Goal: Task Accomplishment & Management: Use online tool/utility

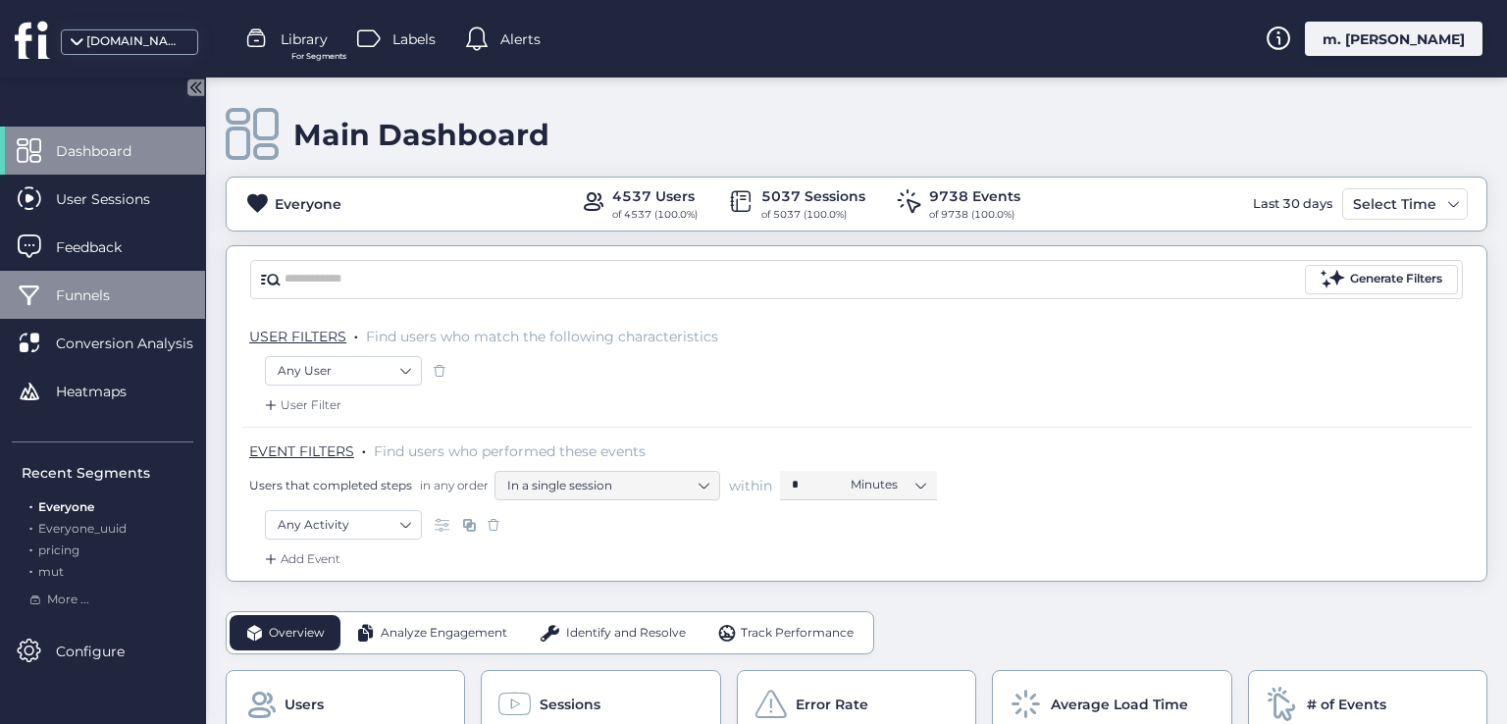
click at [148, 303] on div "Funnels" at bounding box center [102, 295] width 205 height 48
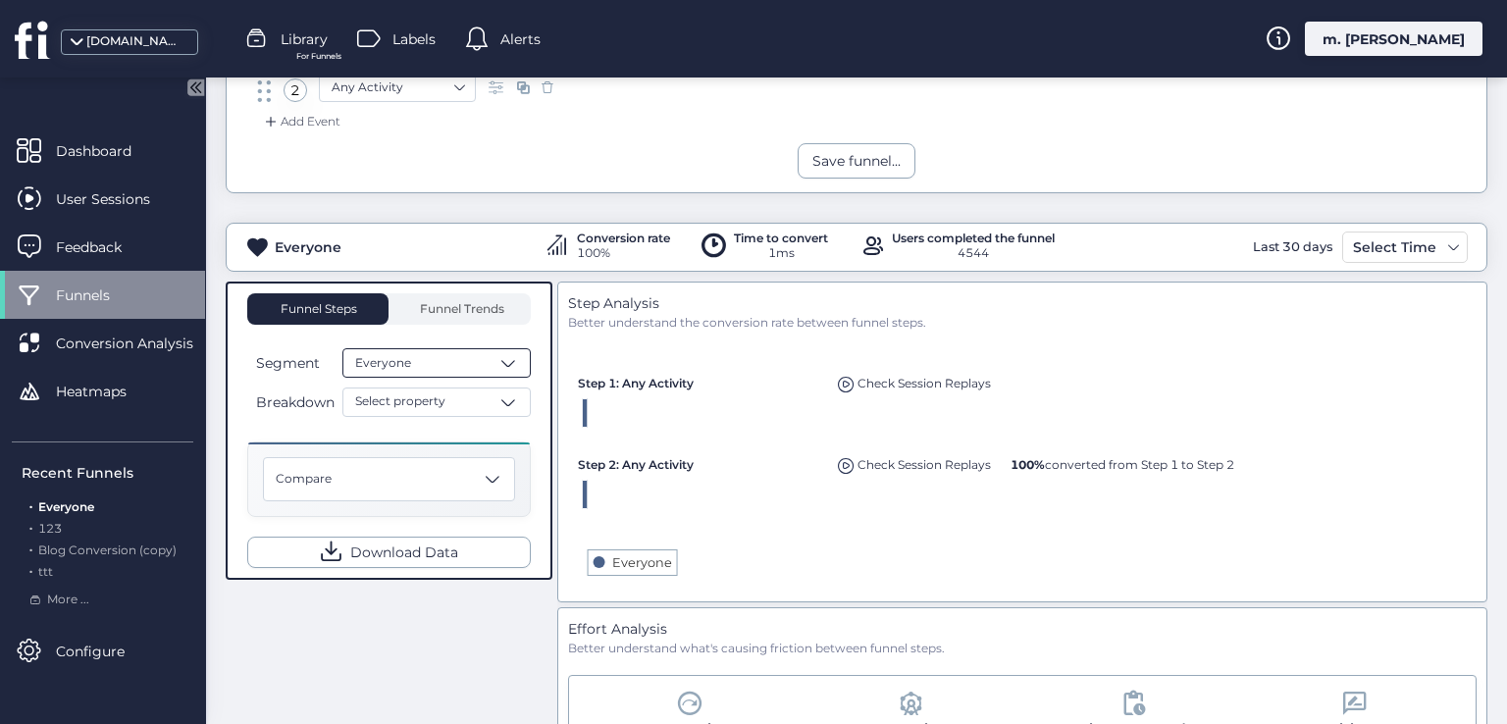
scroll to position [294, 0]
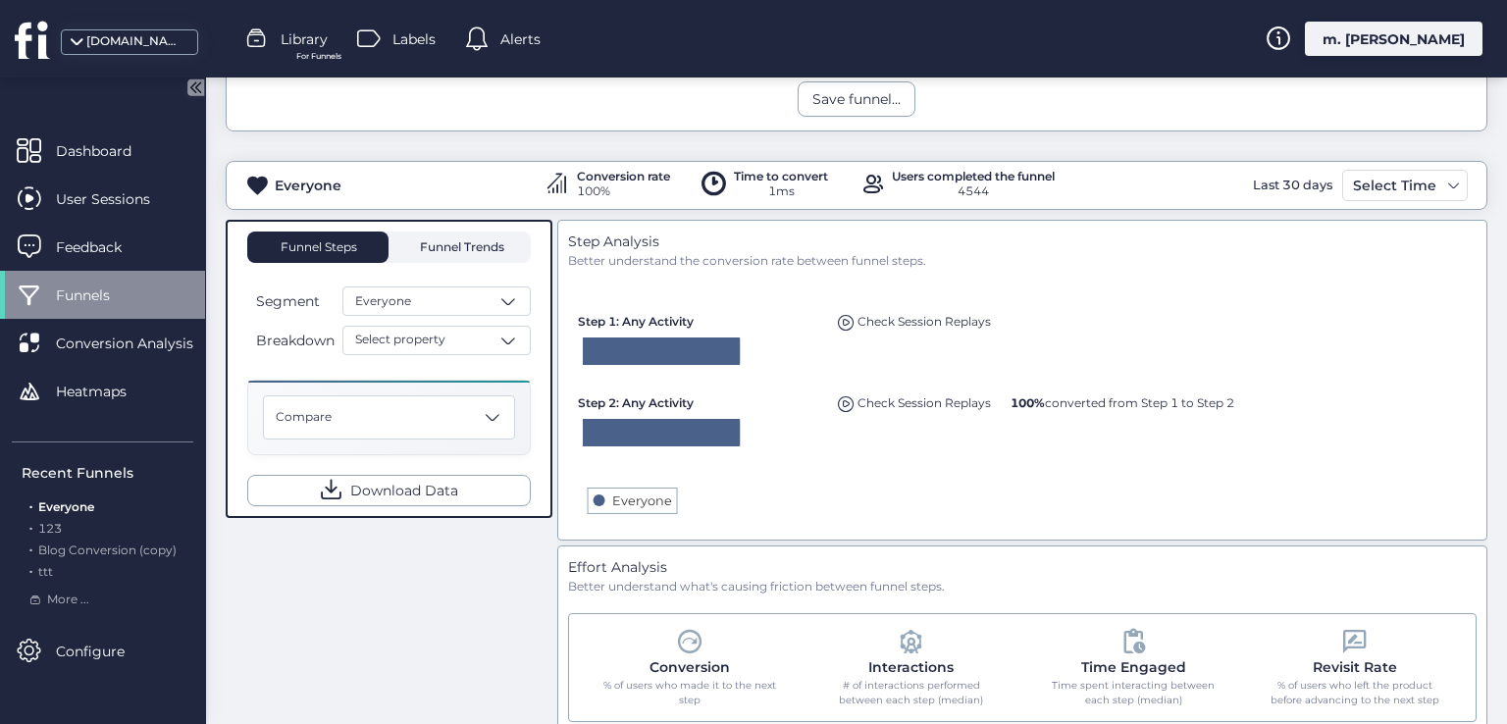
click at [436, 248] on span "Funnel Trends" at bounding box center [459, 247] width 89 height 12
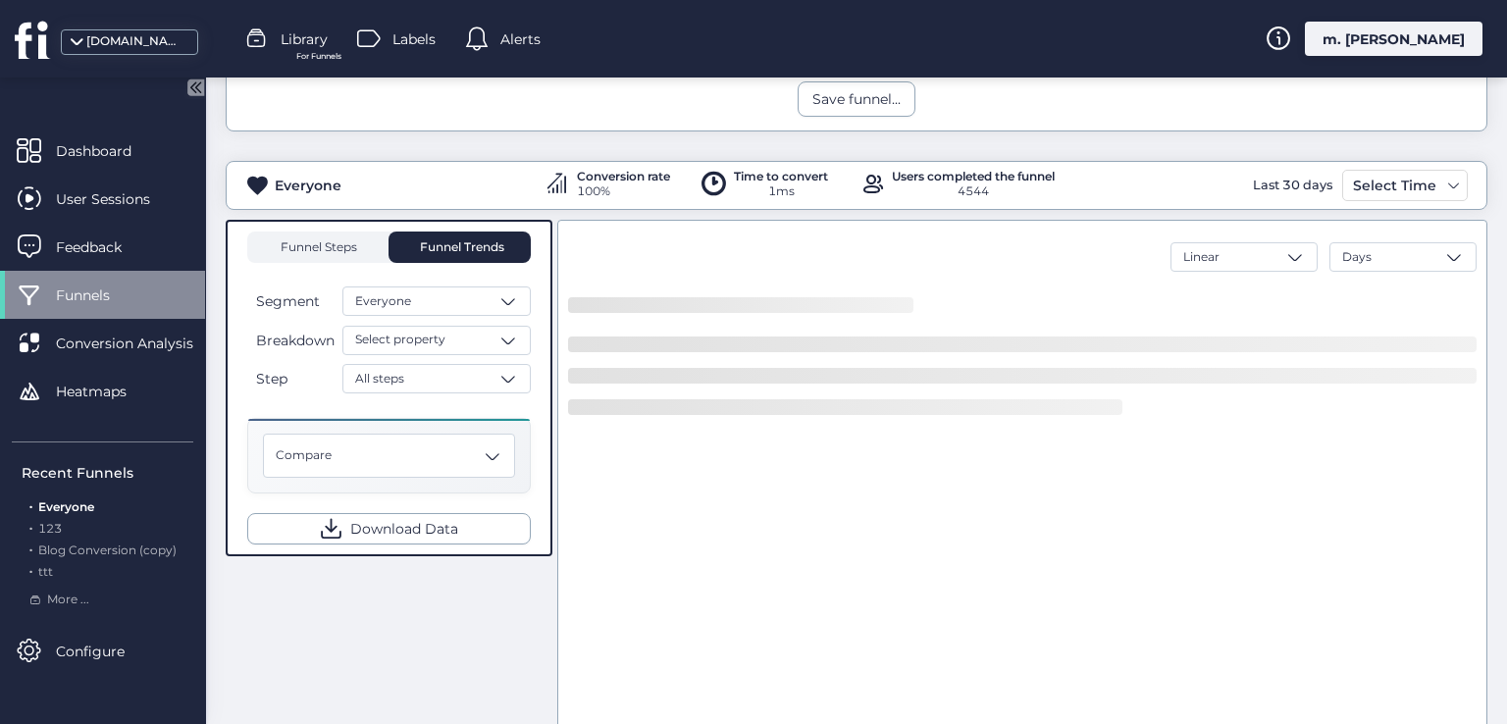
click at [345, 241] on span "Funnel Steps" at bounding box center [318, 247] width 78 height 12
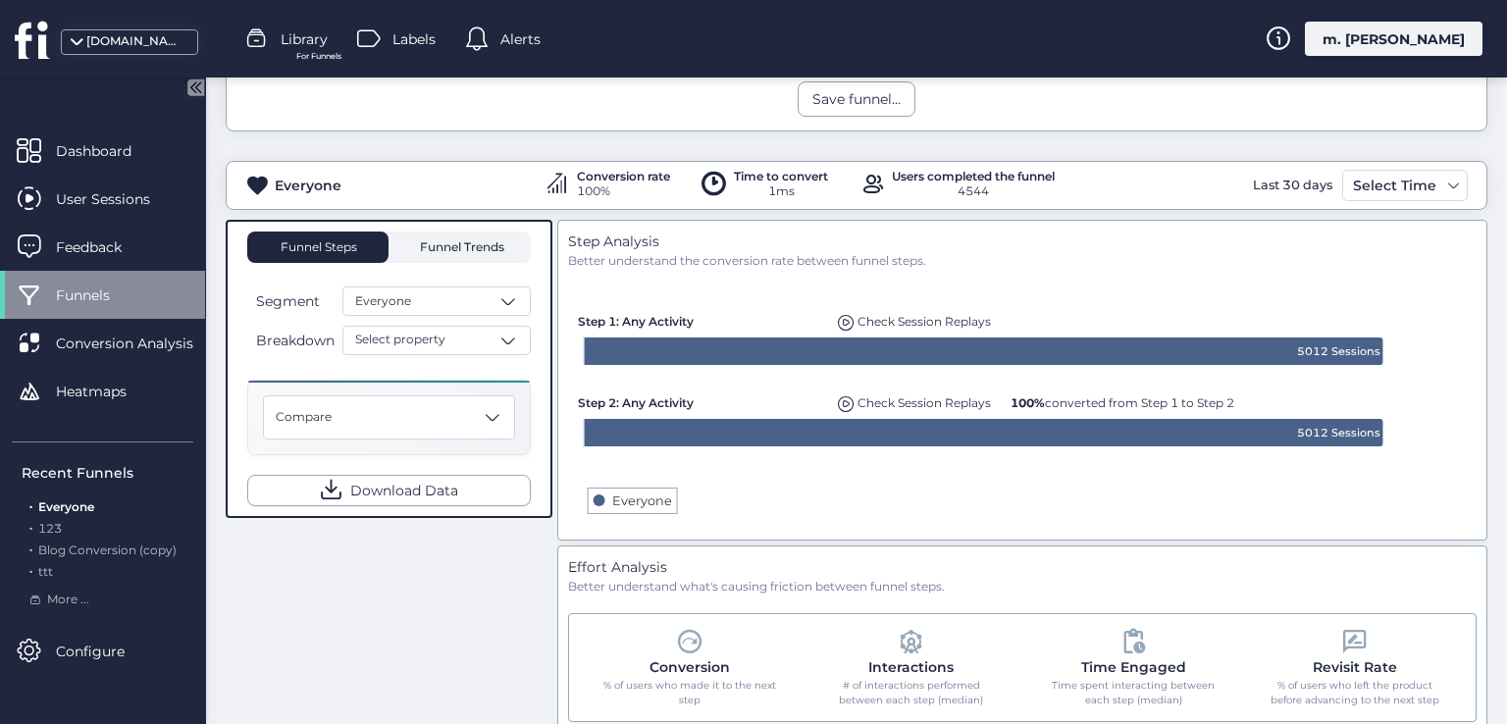
click at [441, 248] on span "Funnel Trends" at bounding box center [459, 247] width 89 height 12
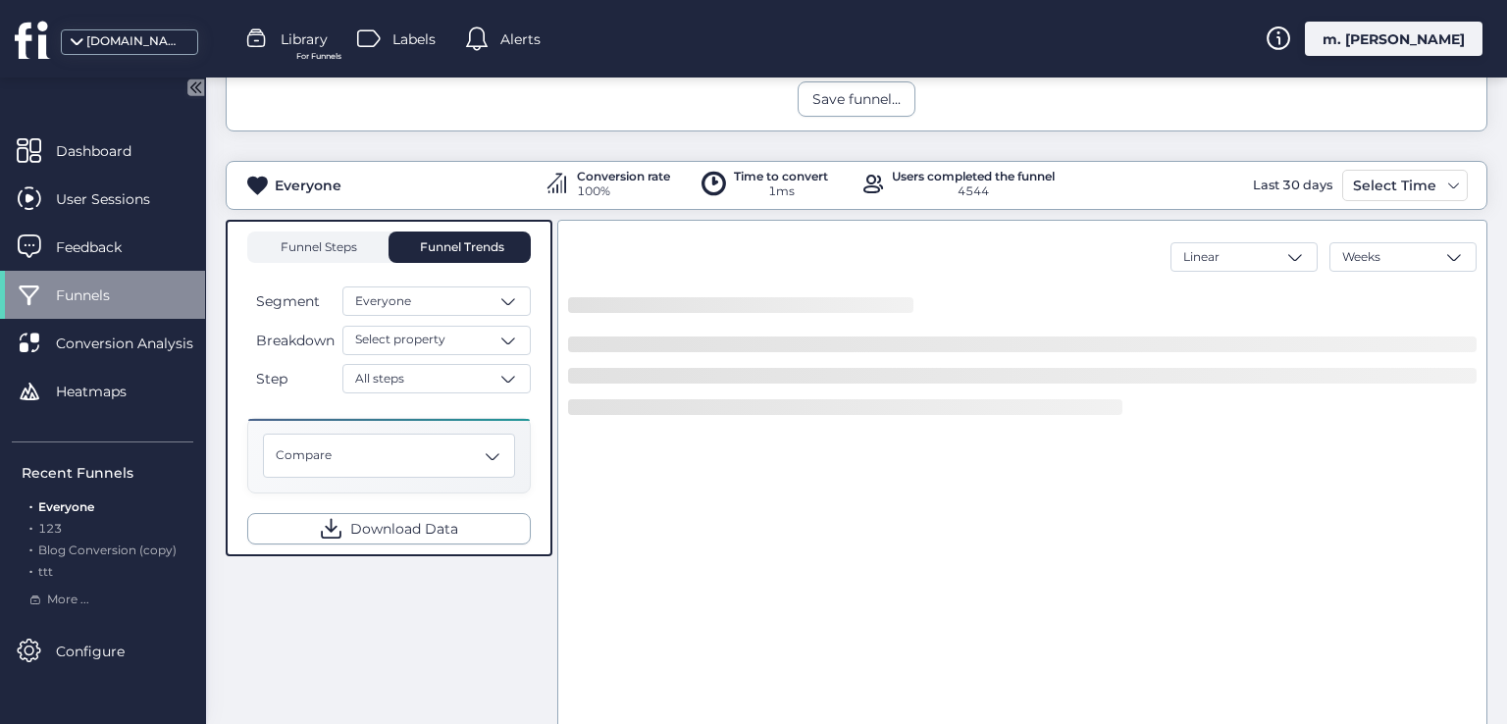
click at [318, 250] on span "Funnel Steps" at bounding box center [318, 247] width 78 height 12
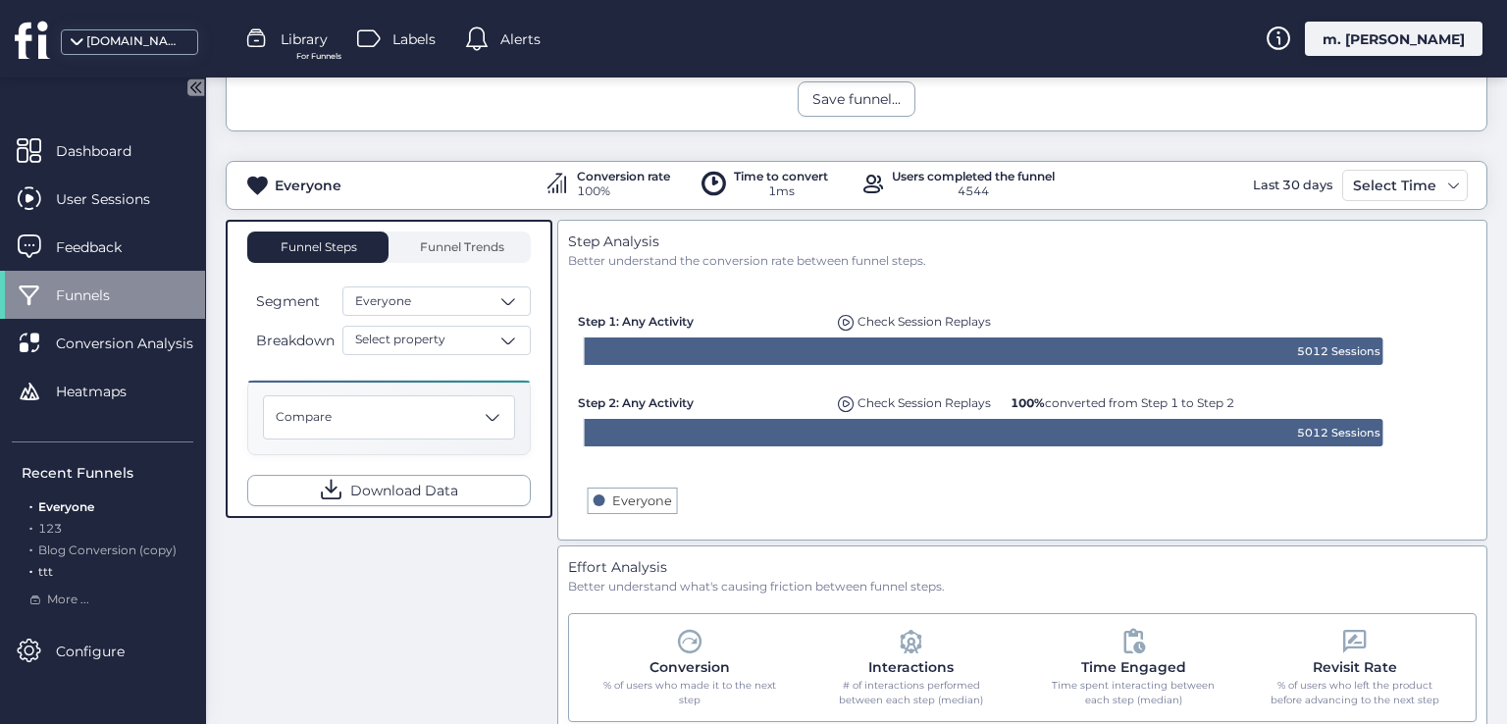
click at [117, 563] on div ". ttt" at bounding box center [108, 572] width 172 height 19
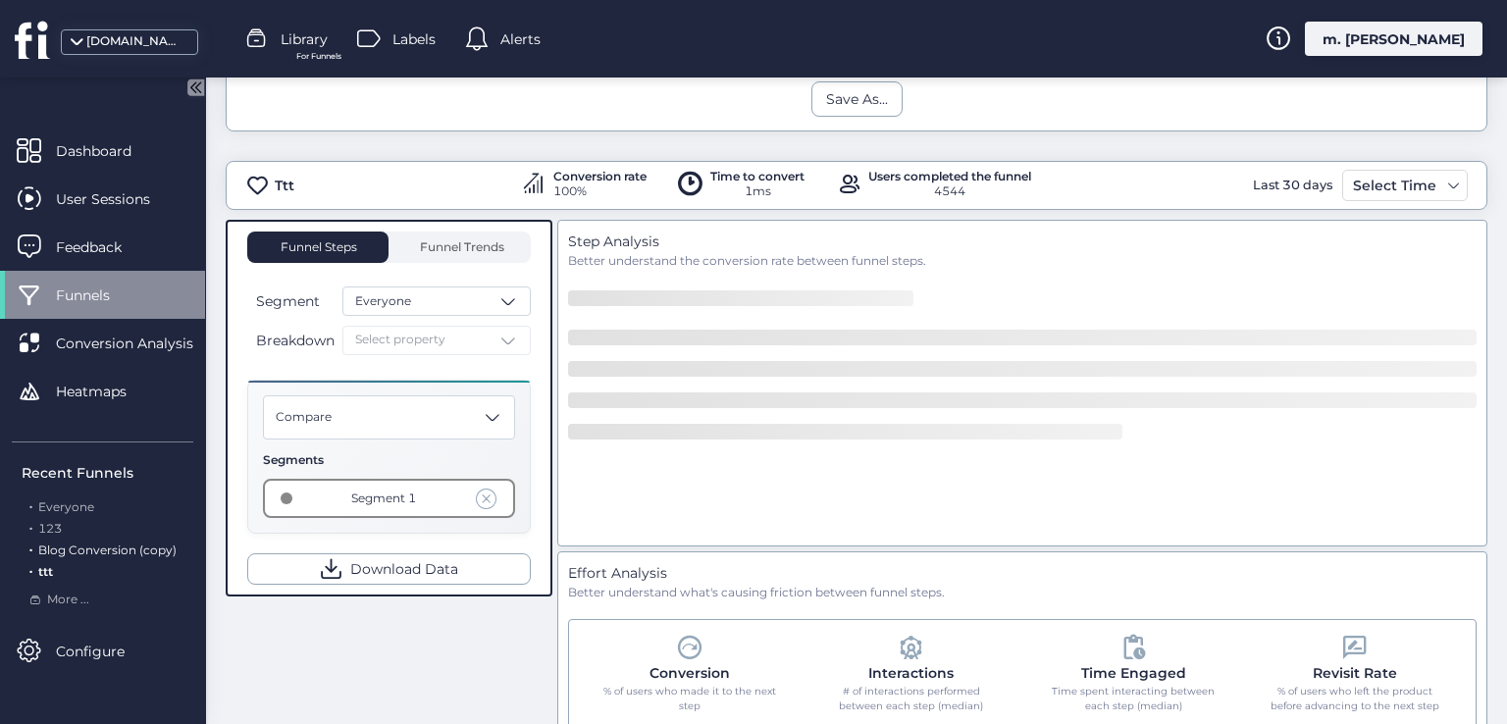
click at [142, 553] on span "Blog Conversion (copy)" at bounding box center [107, 550] width 138 height 15
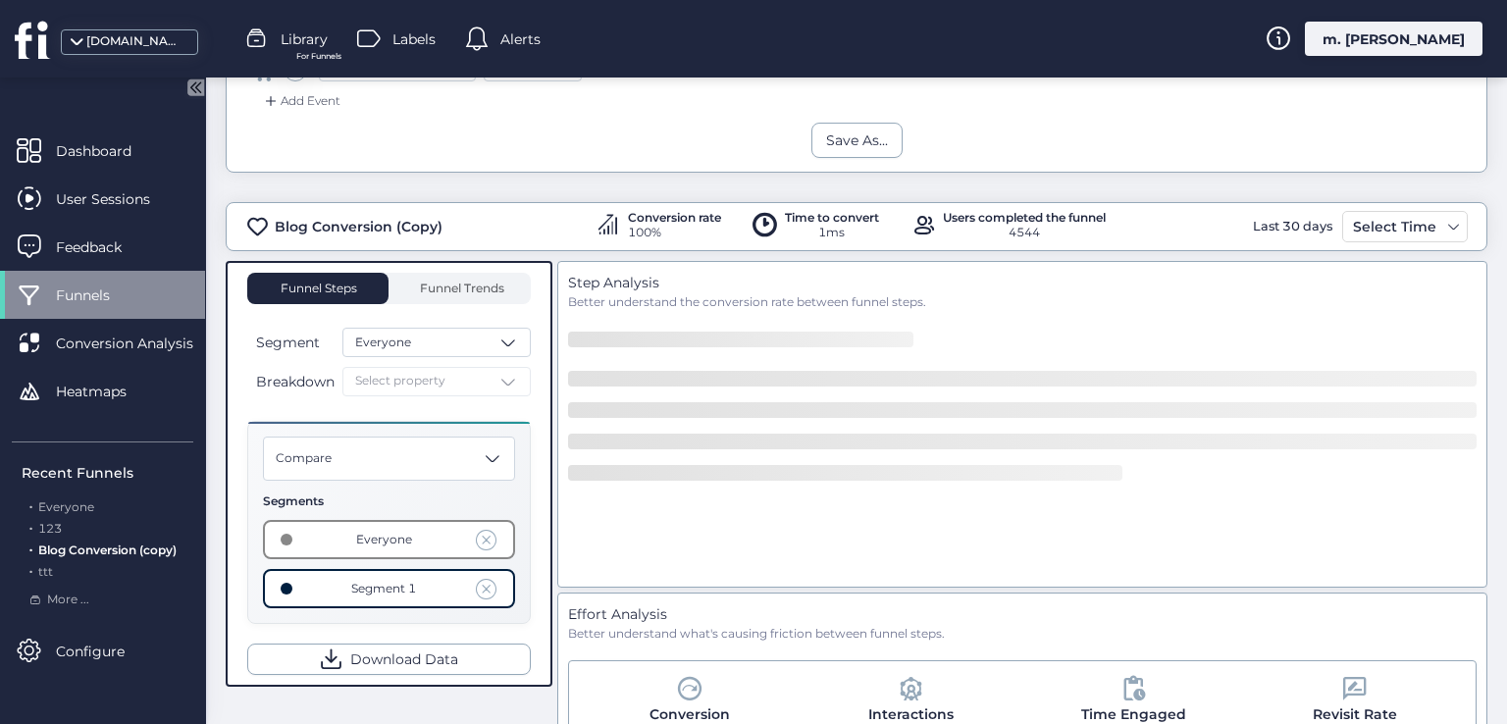
scroll to position [336, 0]
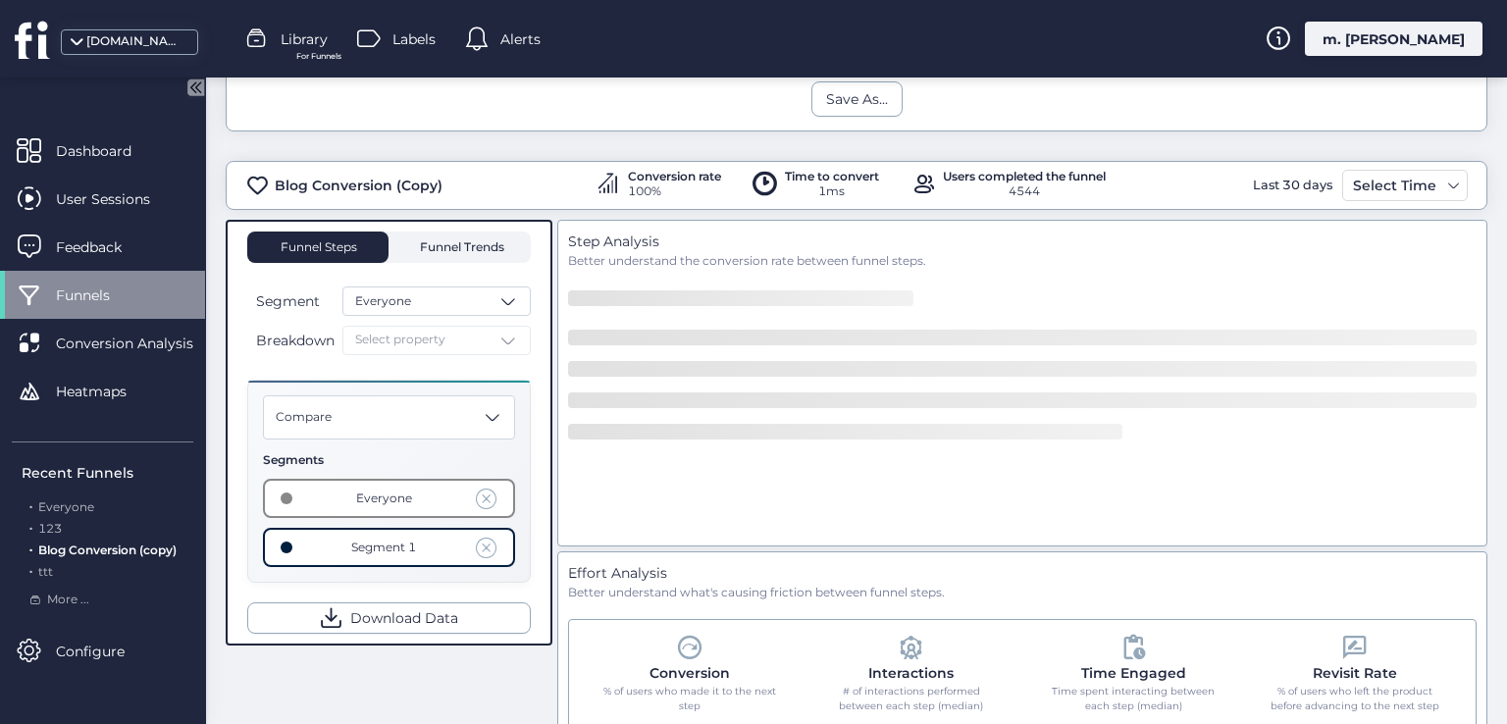
click at [441, 241] on span "Funnel Trends" at bounding box center [459, 247] width 89 height 12
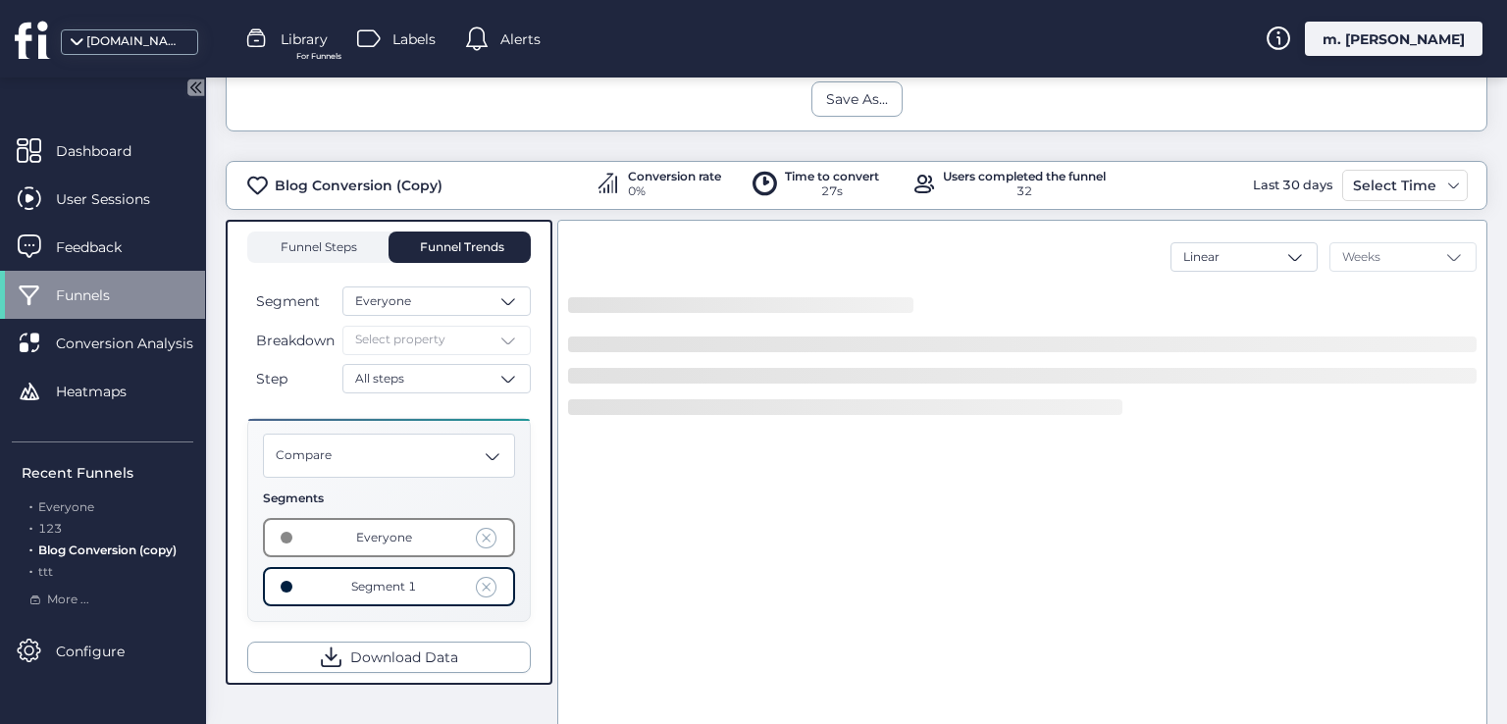
click at [341, 245] on span "Funnel Steps" at bounding box center [318, 247] width 78 height 12
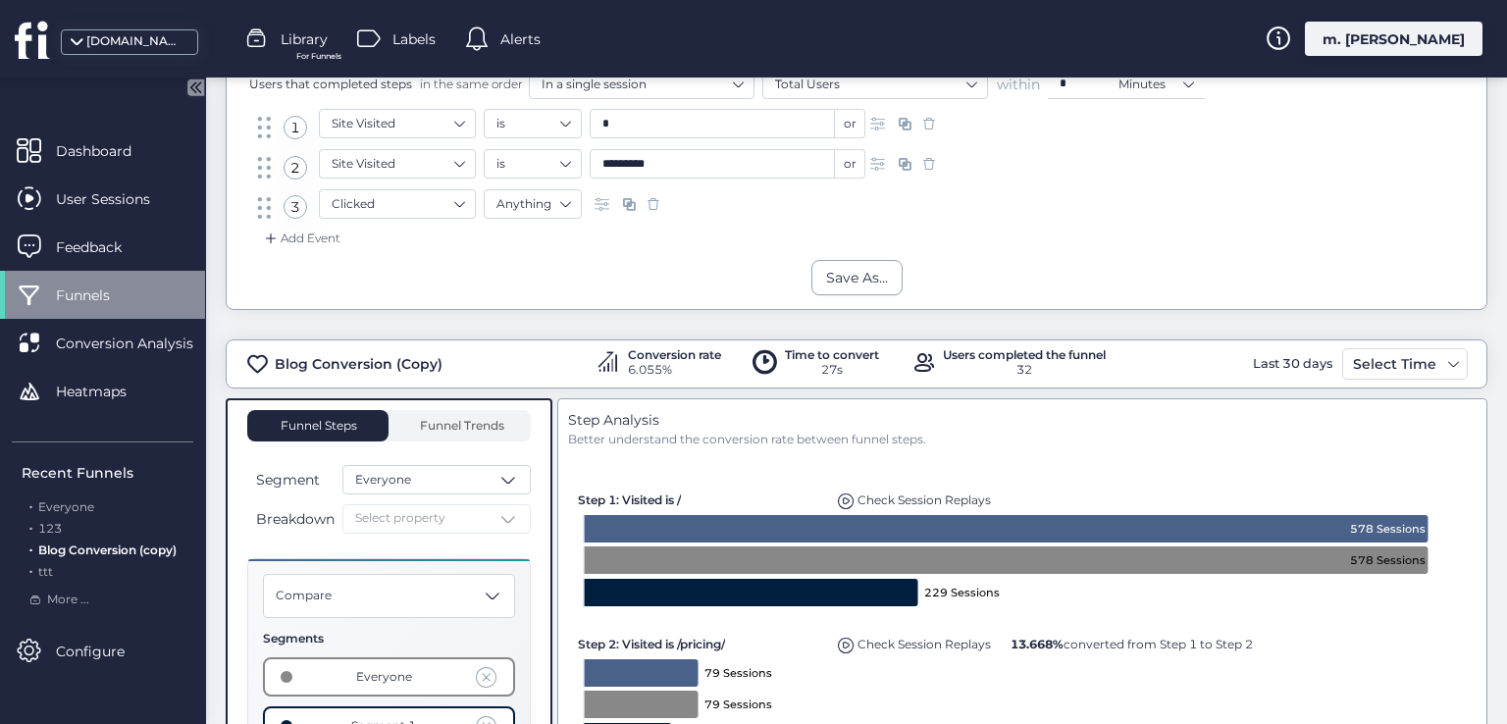
scroll to position [124, 0]
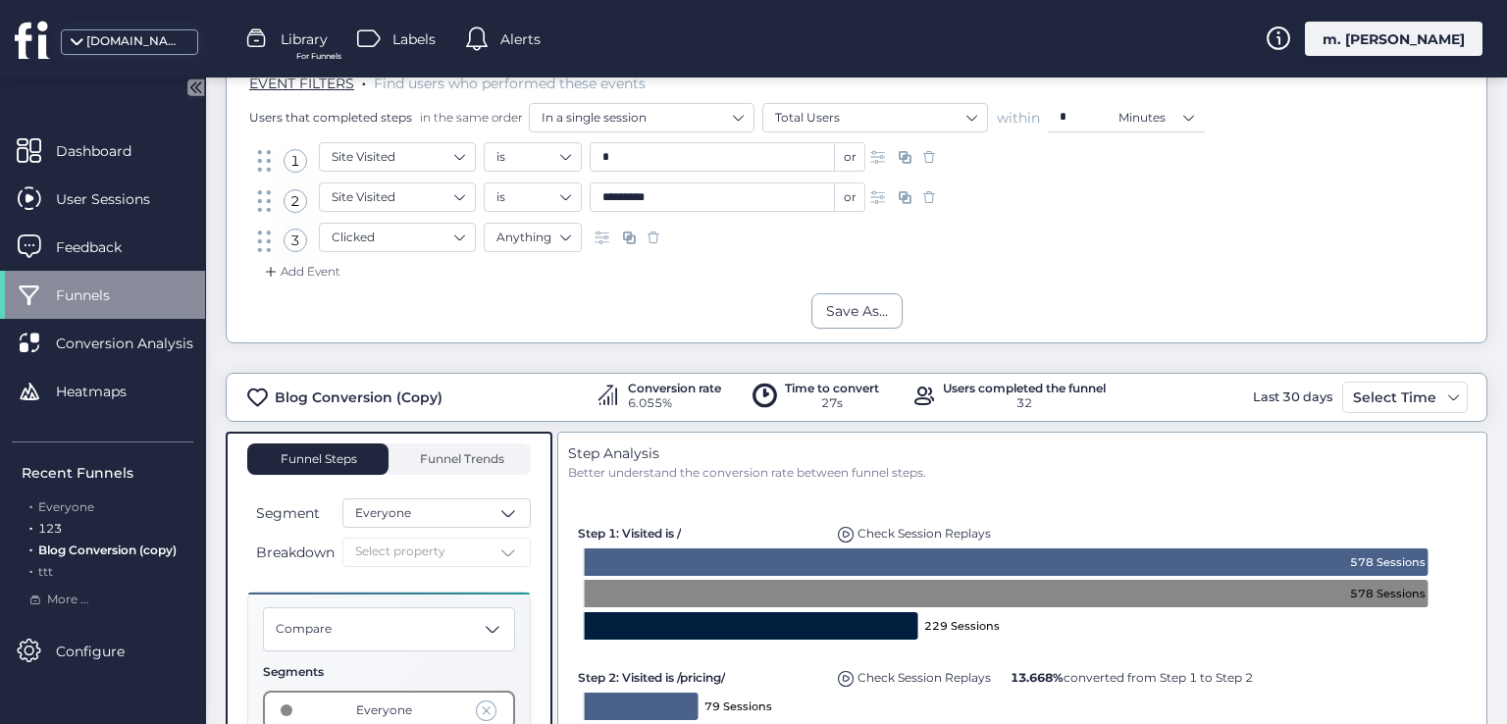
click at [82, 525] on div ". 123" at bounding box center [108, 529] width 172 height 19
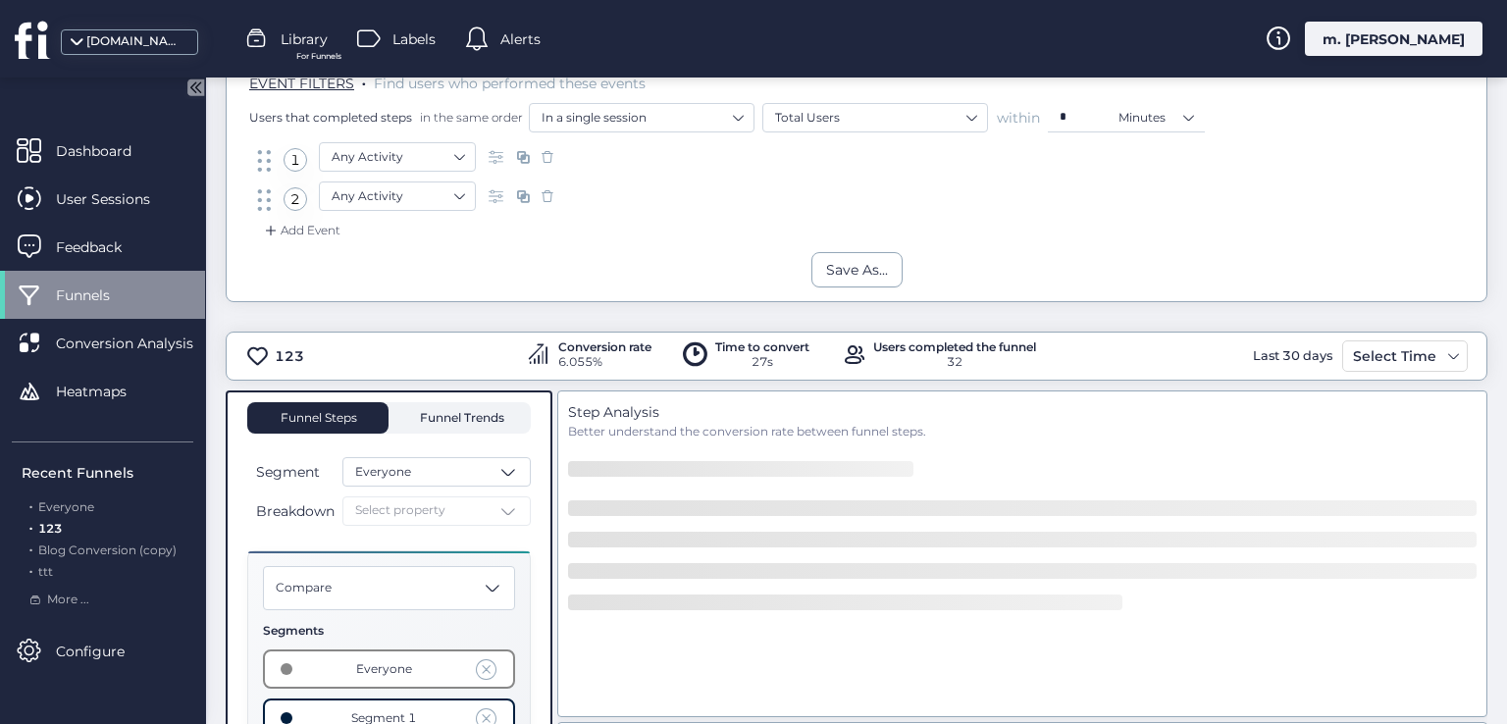
click at [487, 418] on span "Funnel Trends" at bounding box center [459, 418] width 89 height 12
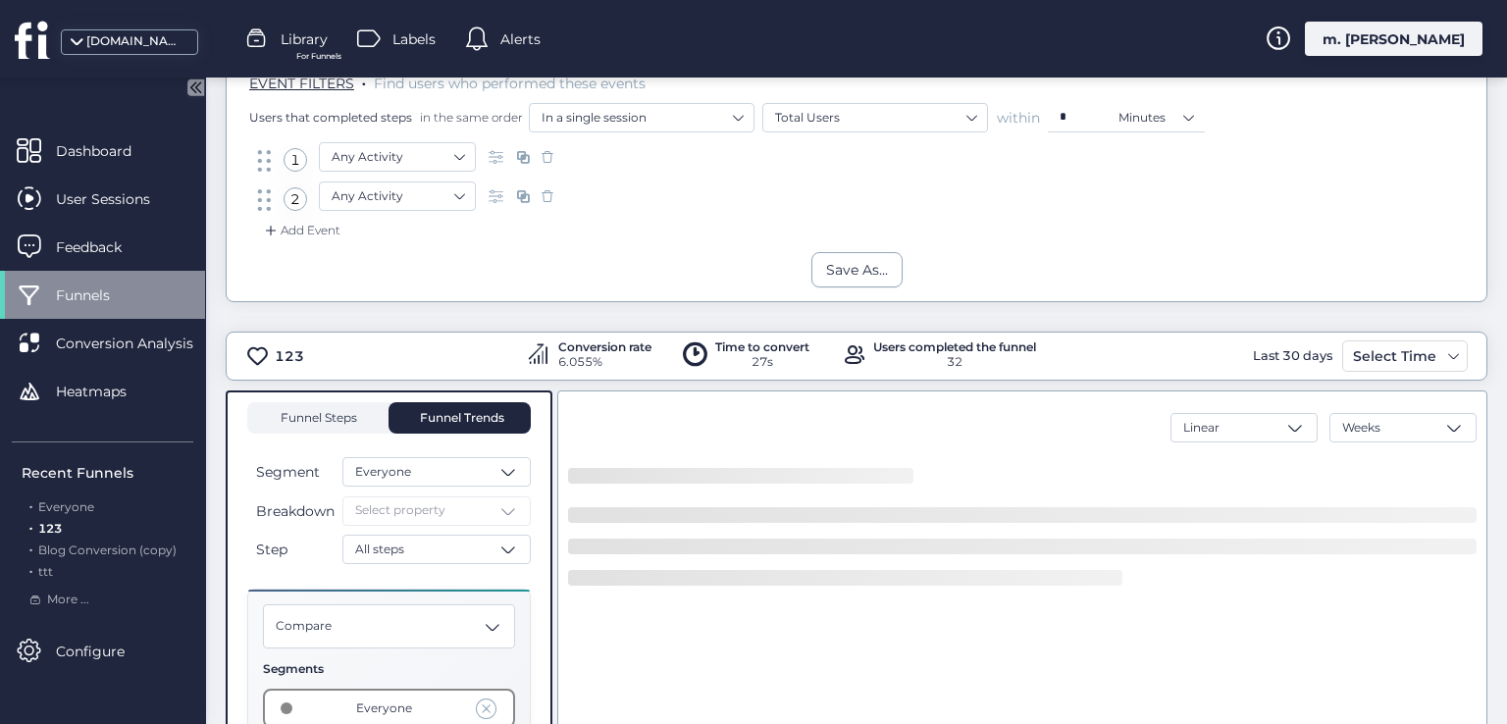
click at [352, 423] on span "Funnel Steps" at bounding box center [318, 417] width 78 height 31
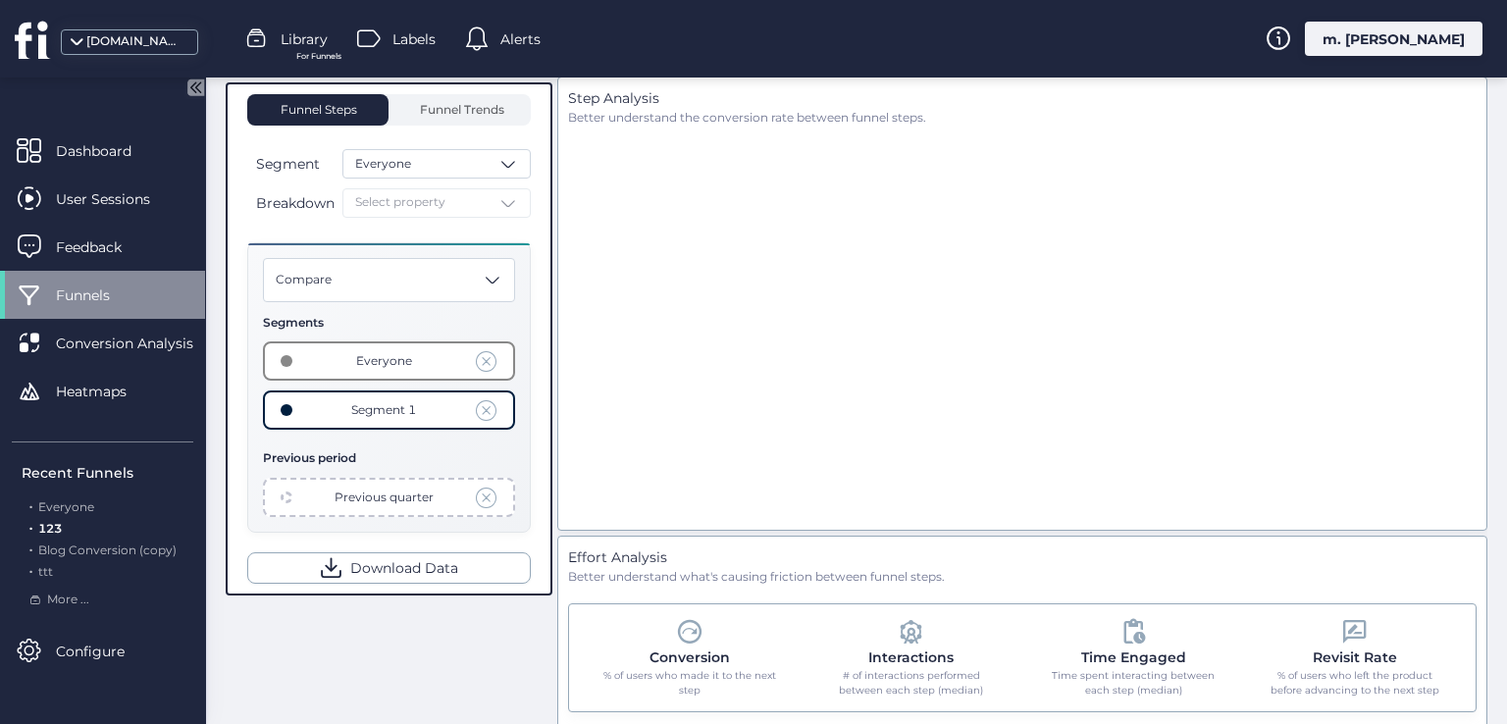
scroll to position [143, 0]
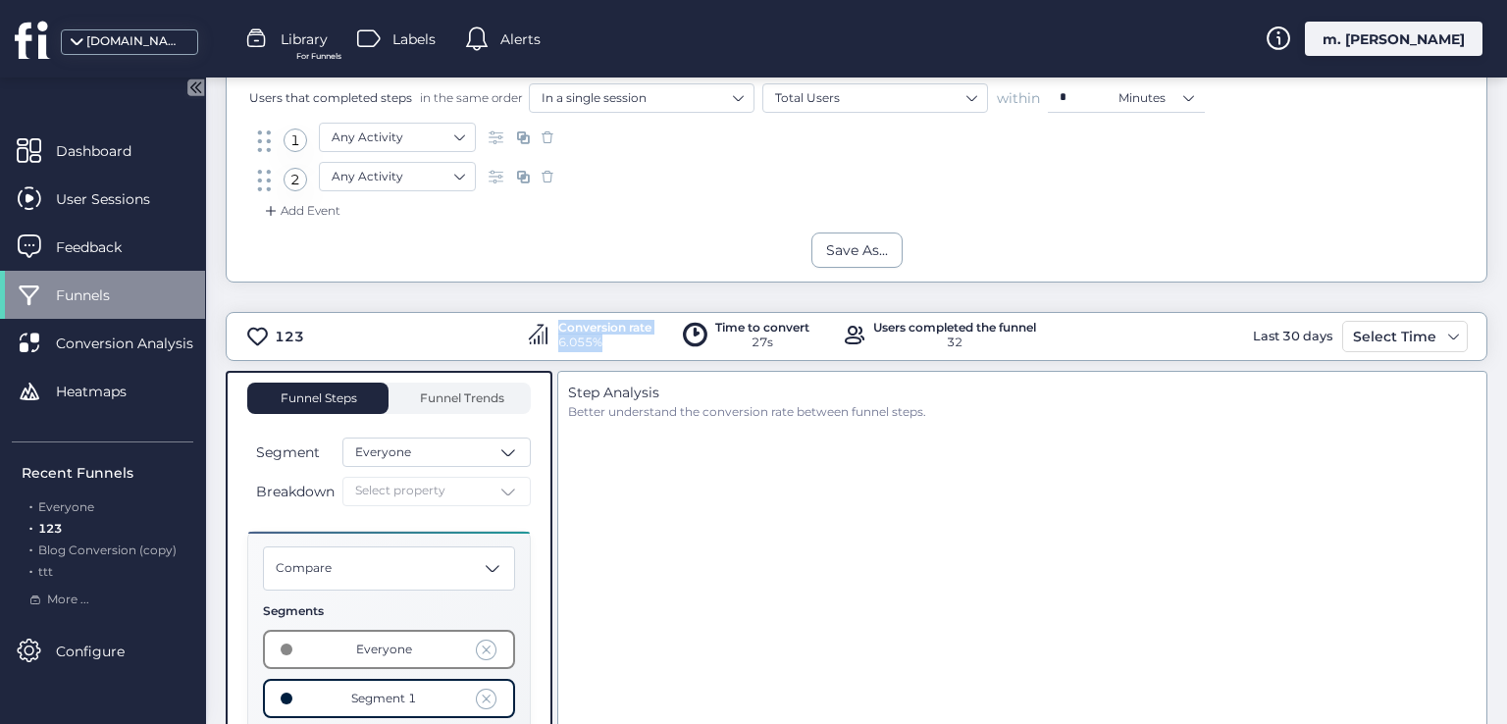
drag, startPoint x: 514, startPoint y: 338, endPoint x: 601, endPoint y: 355, distance: 88.9
click at [601, 355] on div "123 Conversion rate 6.055% Time to convert 27s Users completed the funnel 32 La…" at bounding box center [857, 336] width 1262 height 49
click at [609, 340] on div "6.055%" at bounding box center [604, 343] width 93 height 19
click at [763, 347] on div "27s" at bounding box center [762, 343] width 94 height 19
click at [718, 326] on div "Time to convert" at bounding box center [762, 328] width 94 height 12
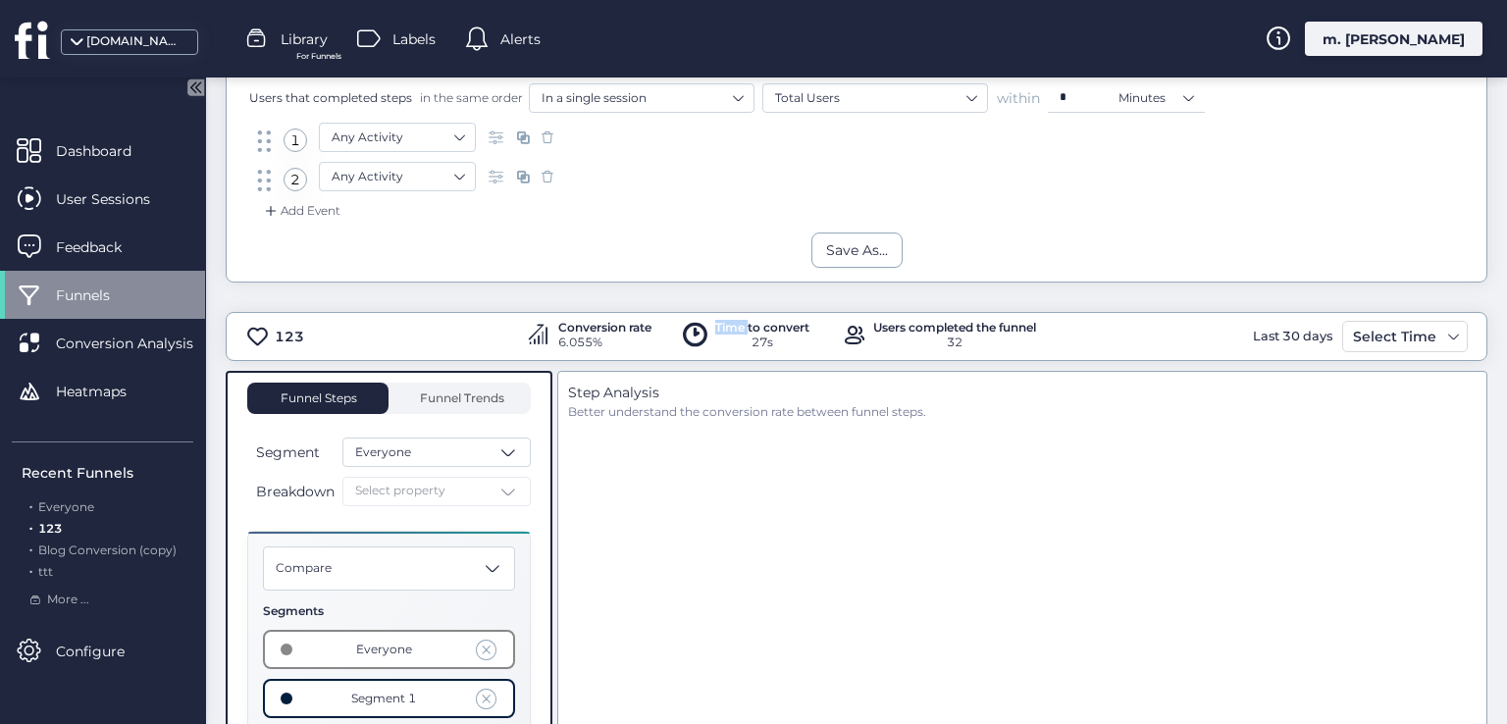
click at [718, 326] on div "Time to convert" at bounding box center [762, 328] width 94 height 12
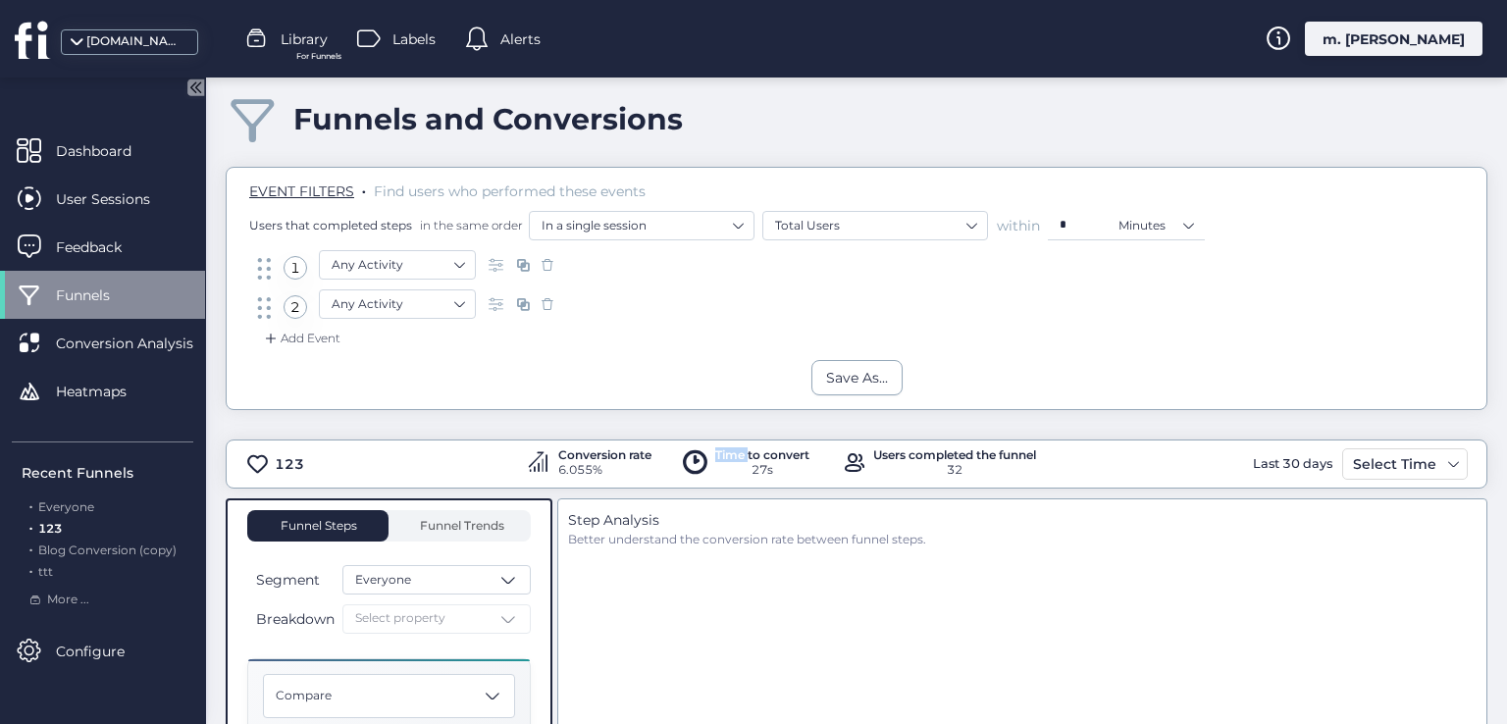
scroll to position [0, 0]
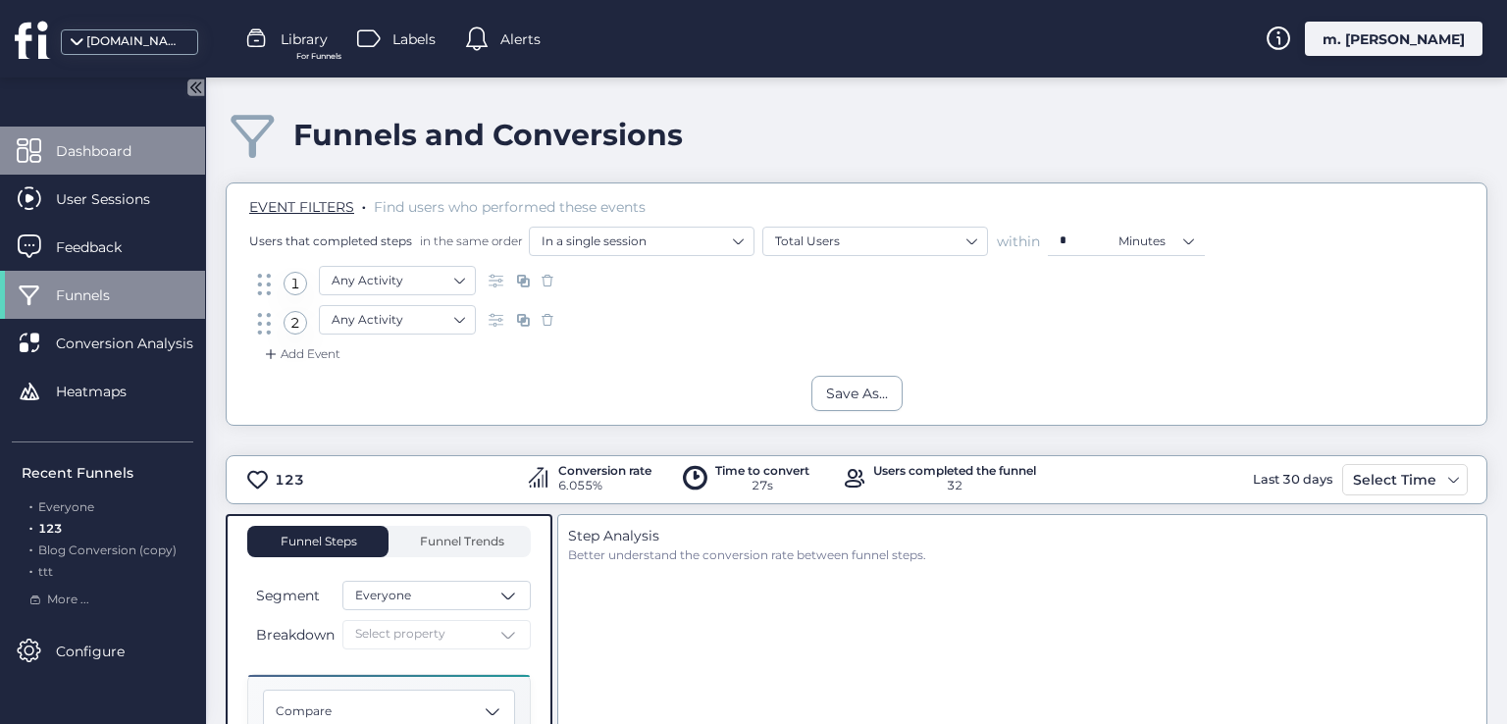
click at [42, 141] on div "Dashboard" at bounding box center [102, 151] width 205 height 48
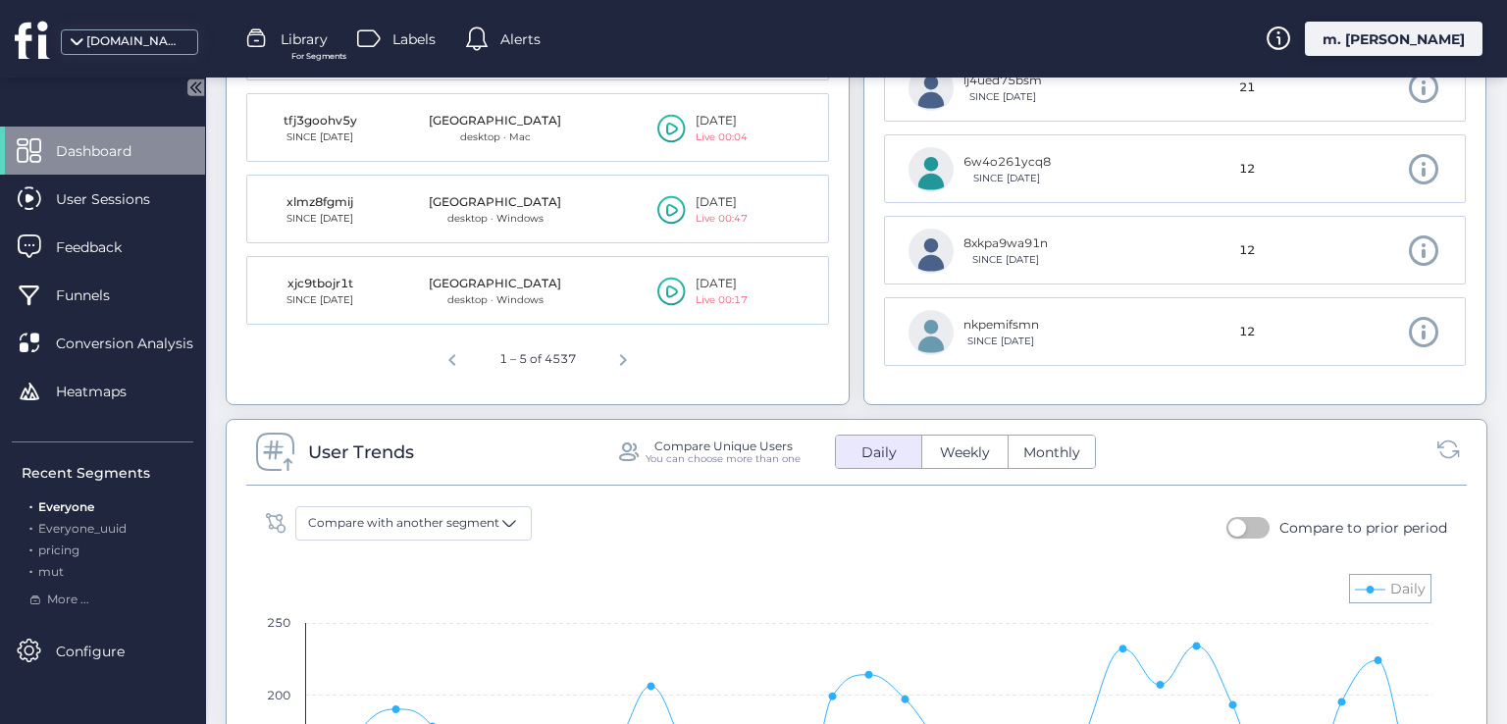
scroll to position [1374, 0]
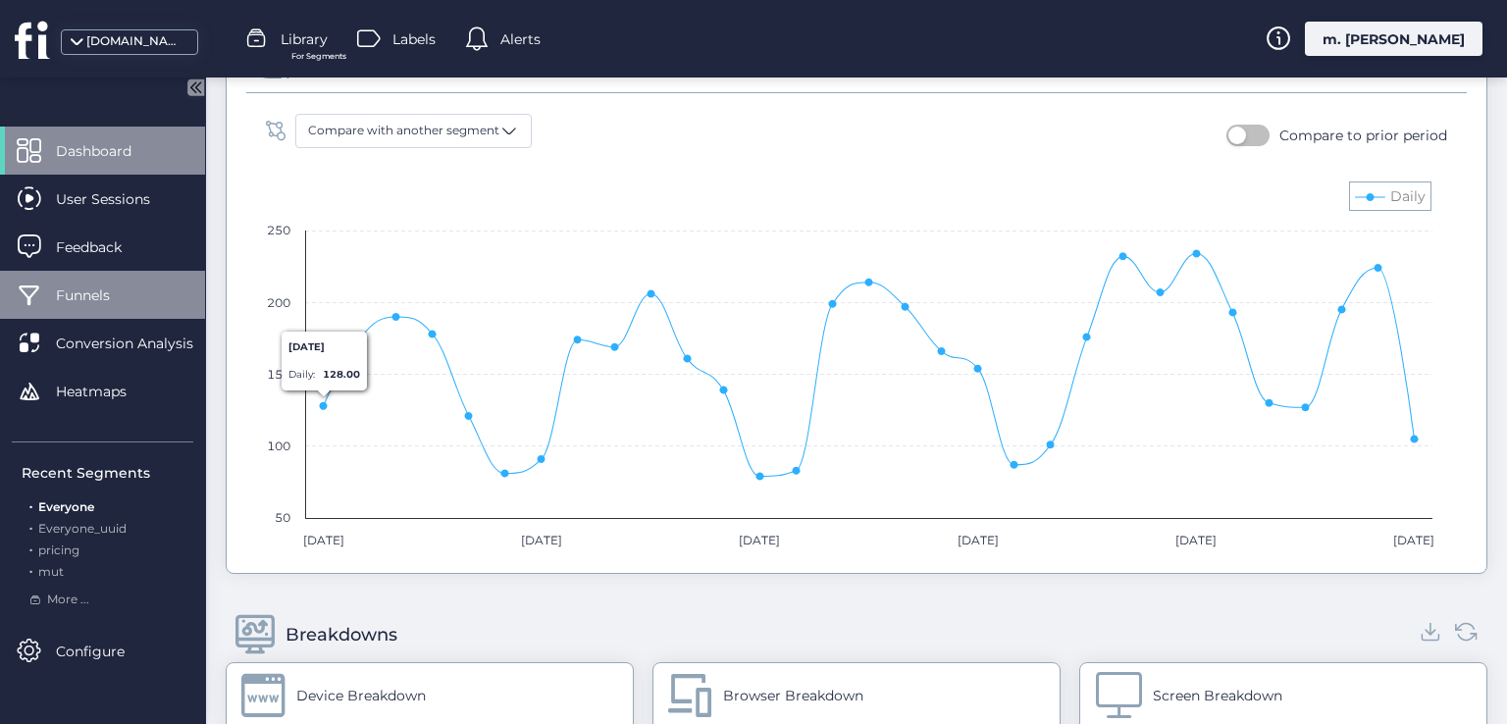
click at [110, 306] on div "Funnels" at bounding box center [102, 295] width 205 height 48
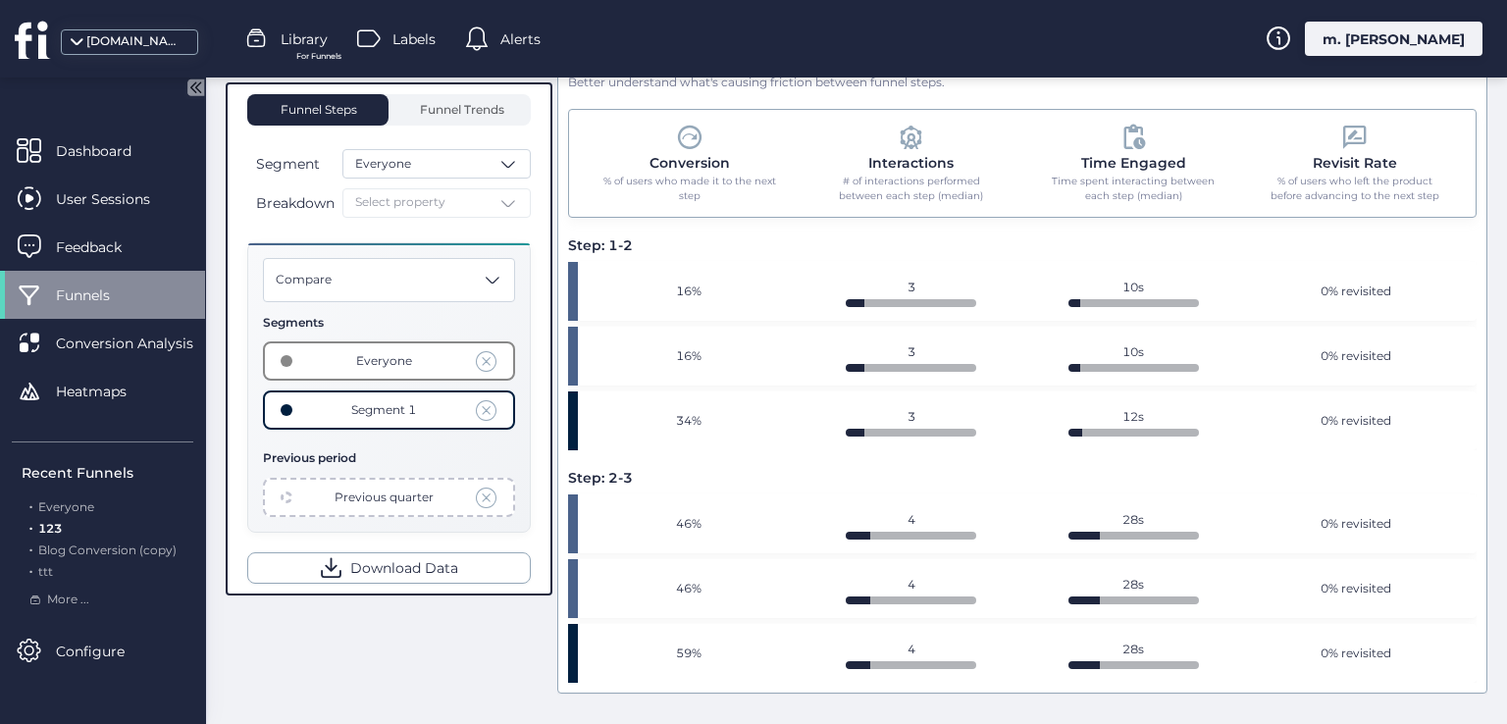
scroll to position [922, 0]
click at [437, 111] on span "Funnel Trends" at bounding box center [459, 110] width 89 height 12
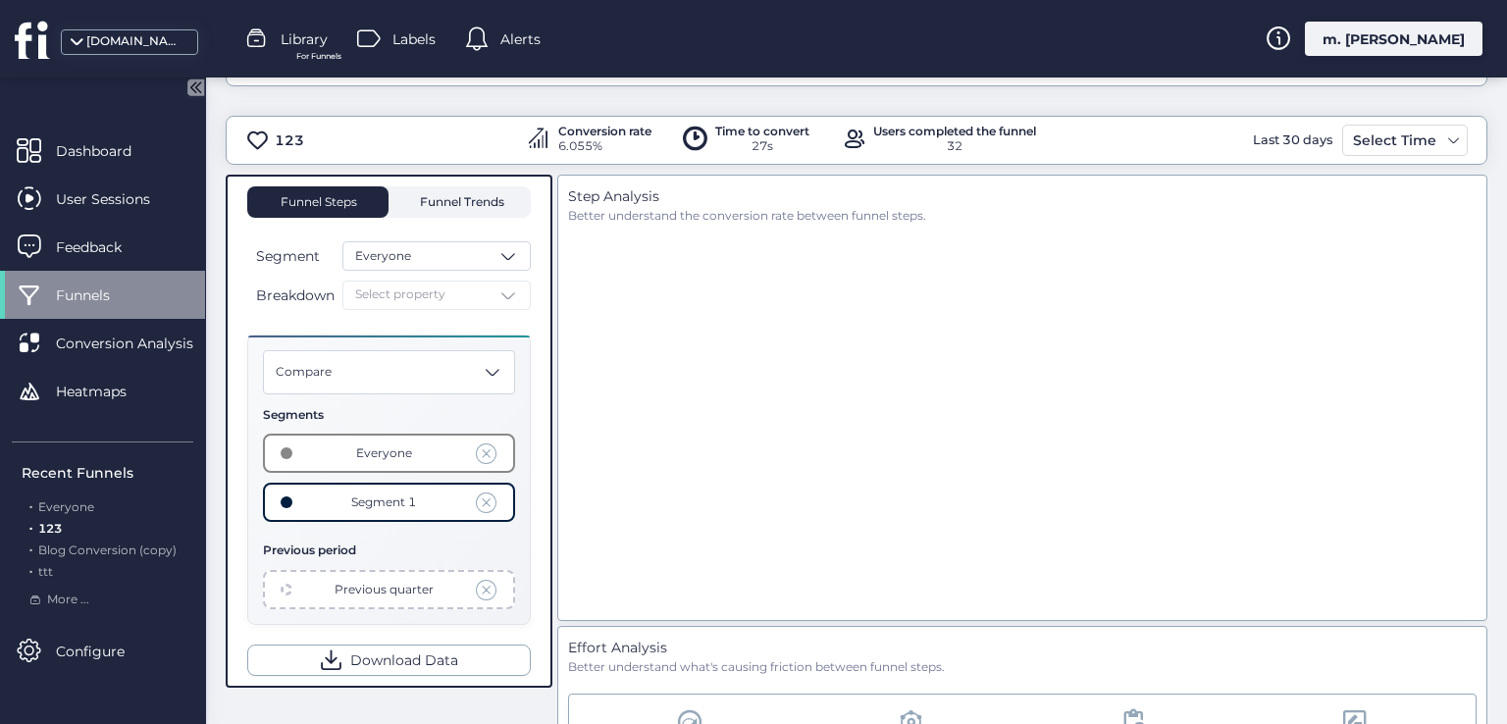
scroll to position [334, 0]
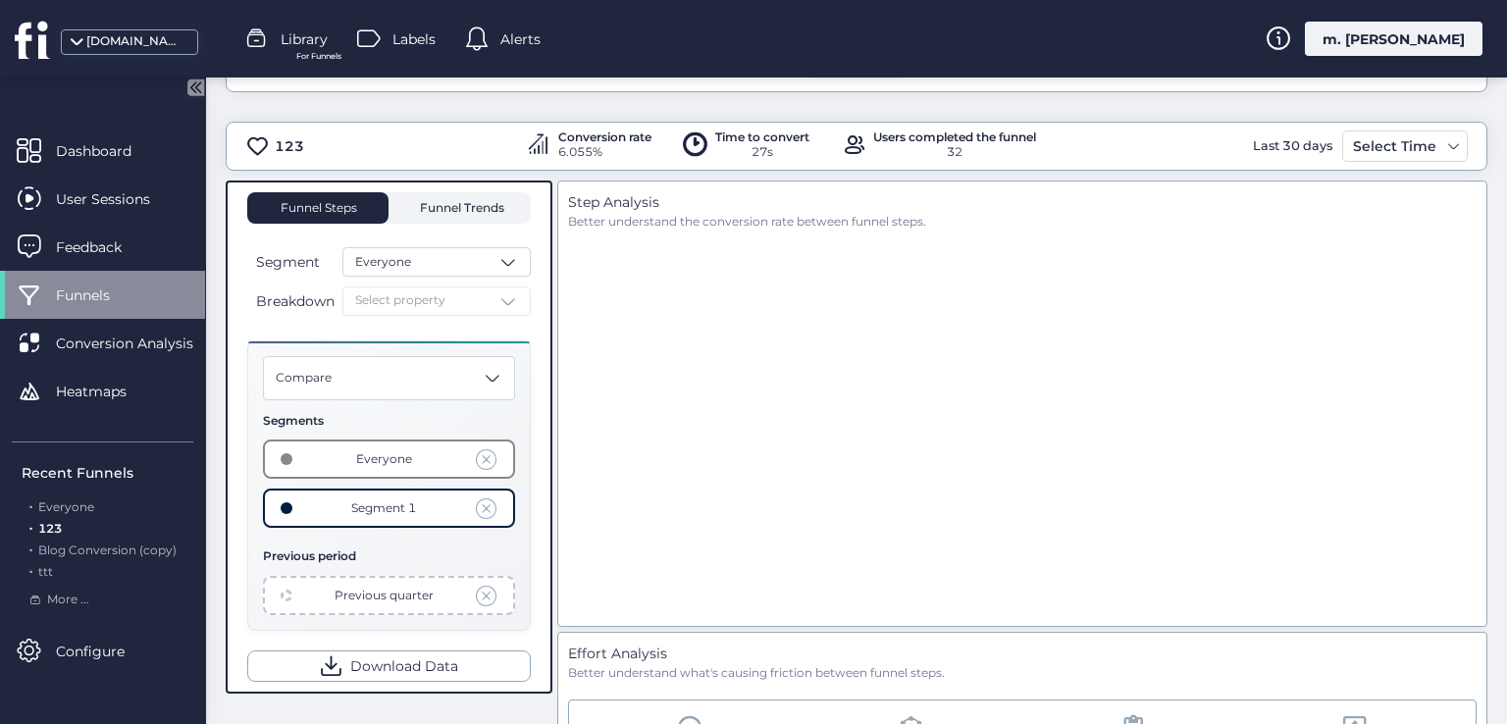
click at [422, 217] on span "Funnel Trends" at bounding box center [459, 207] width 89 height 31
click at [402, 206] on div "Funnel Trends" at bounding box center [459, 207] width 141 height 31
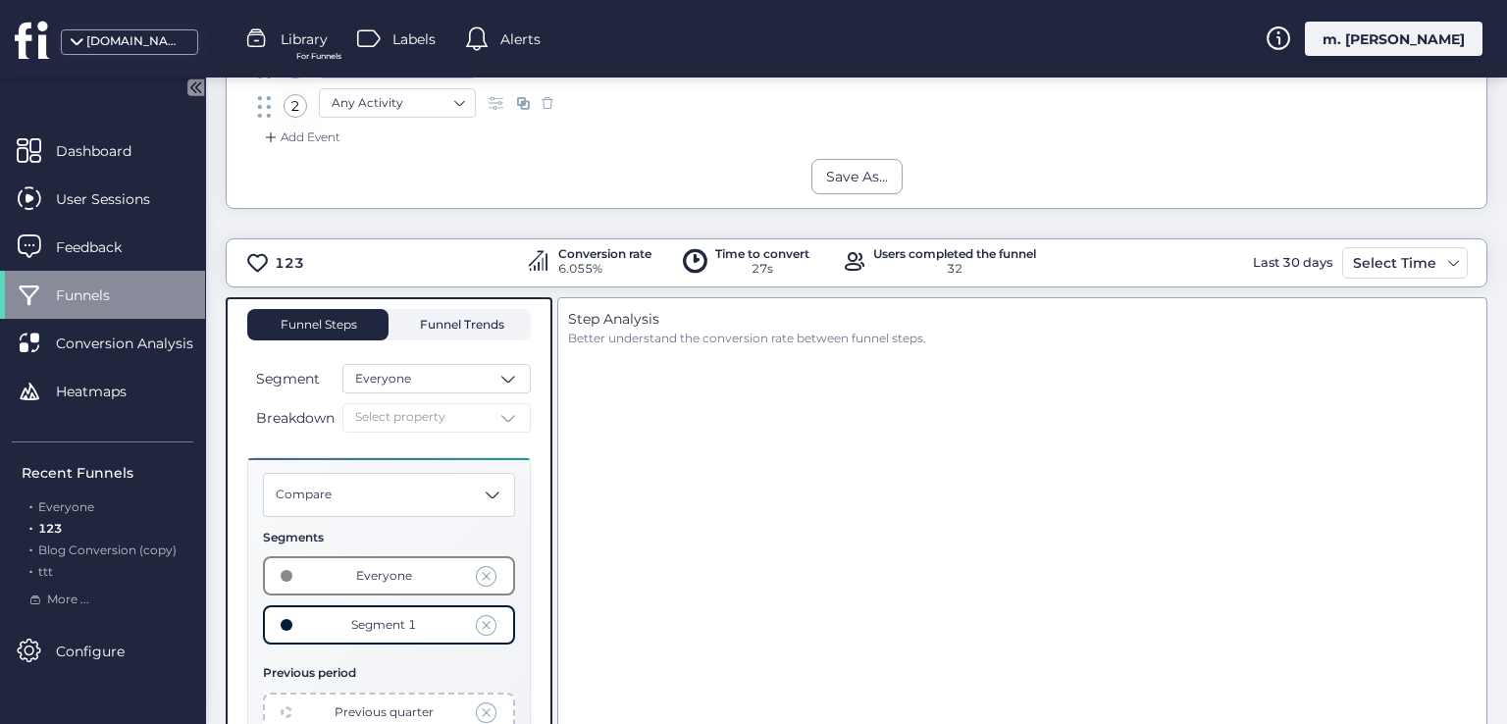
scroll to position [39, 0]
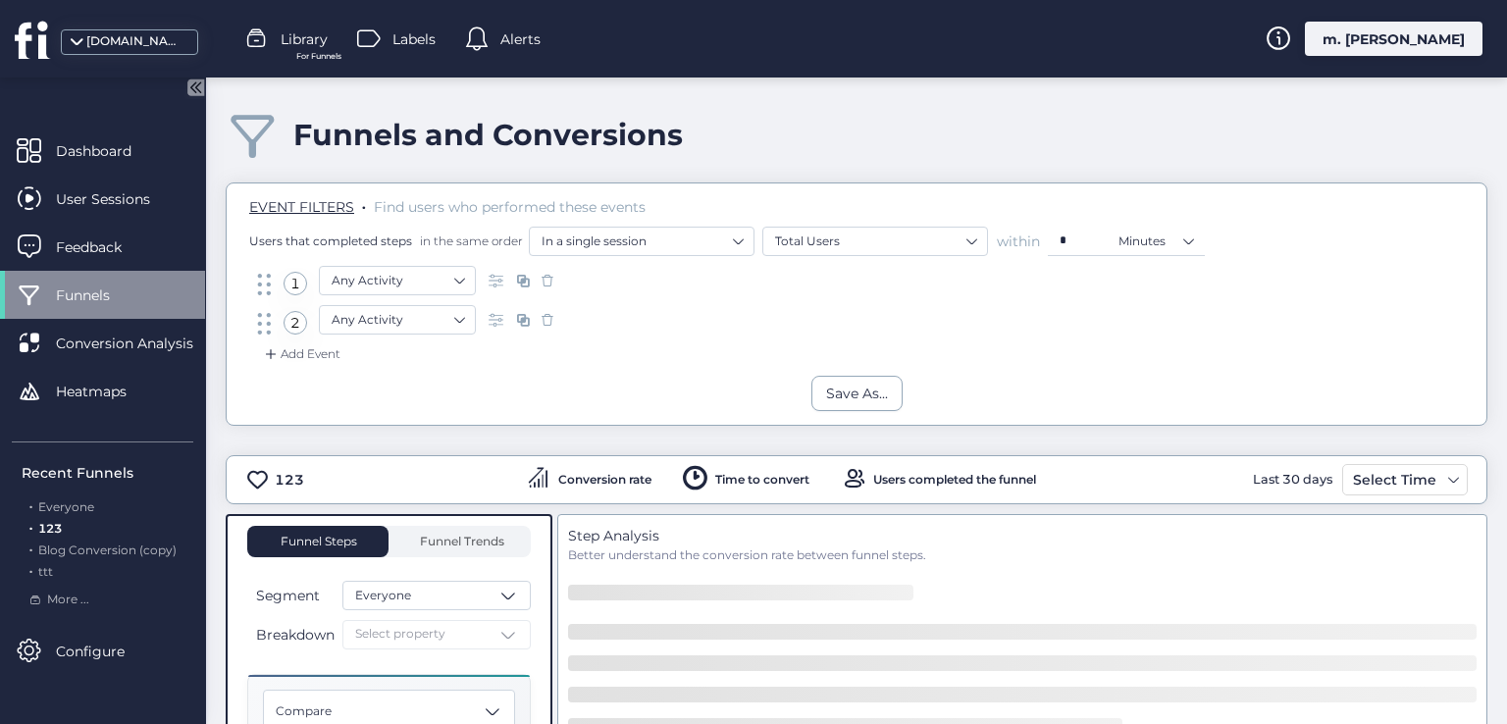
scroll to position [196, 0]
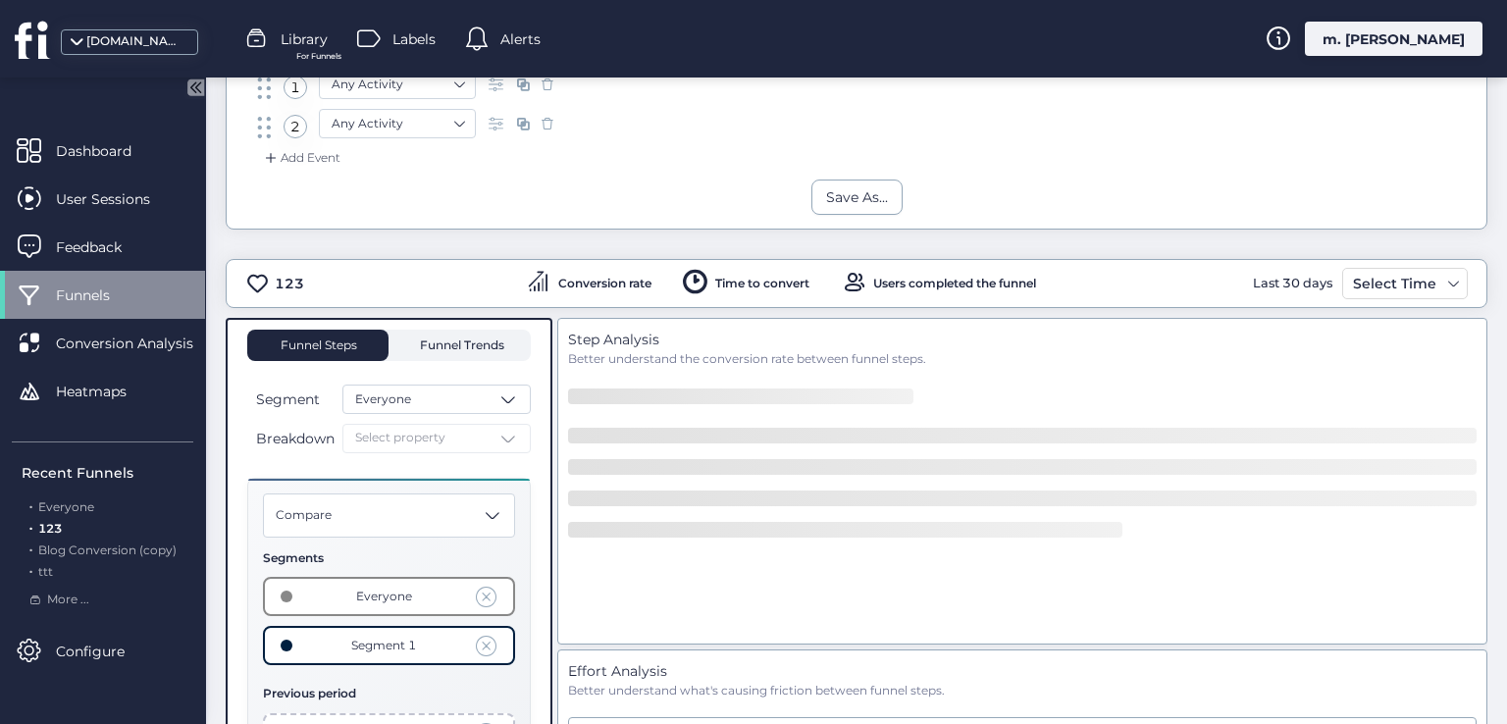
click at [445, 331] on span "Funnel Trends" at bounding box center [459, 345] width 89 height 31
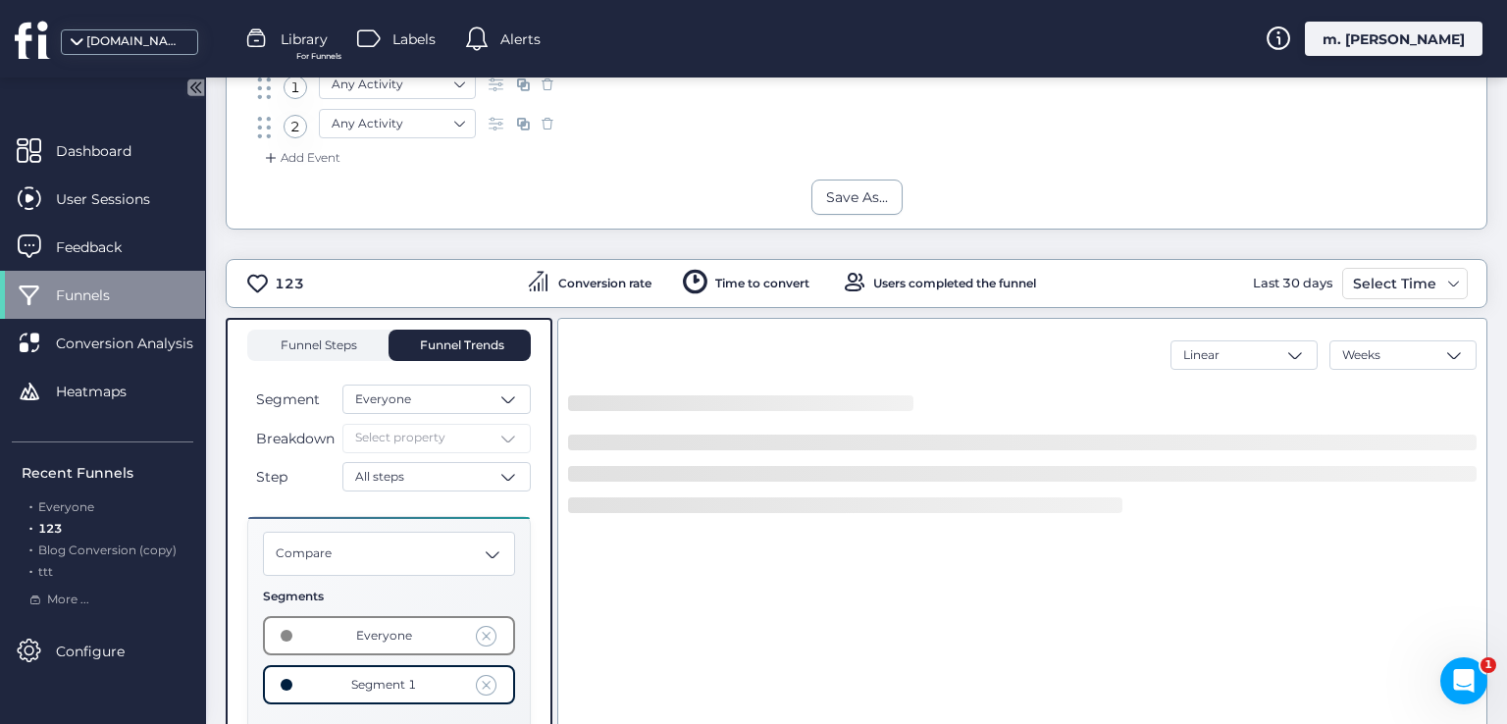
click at [333, 339] on span "Funnel Steps" at bounding box center [318, 345] width 78 height 12
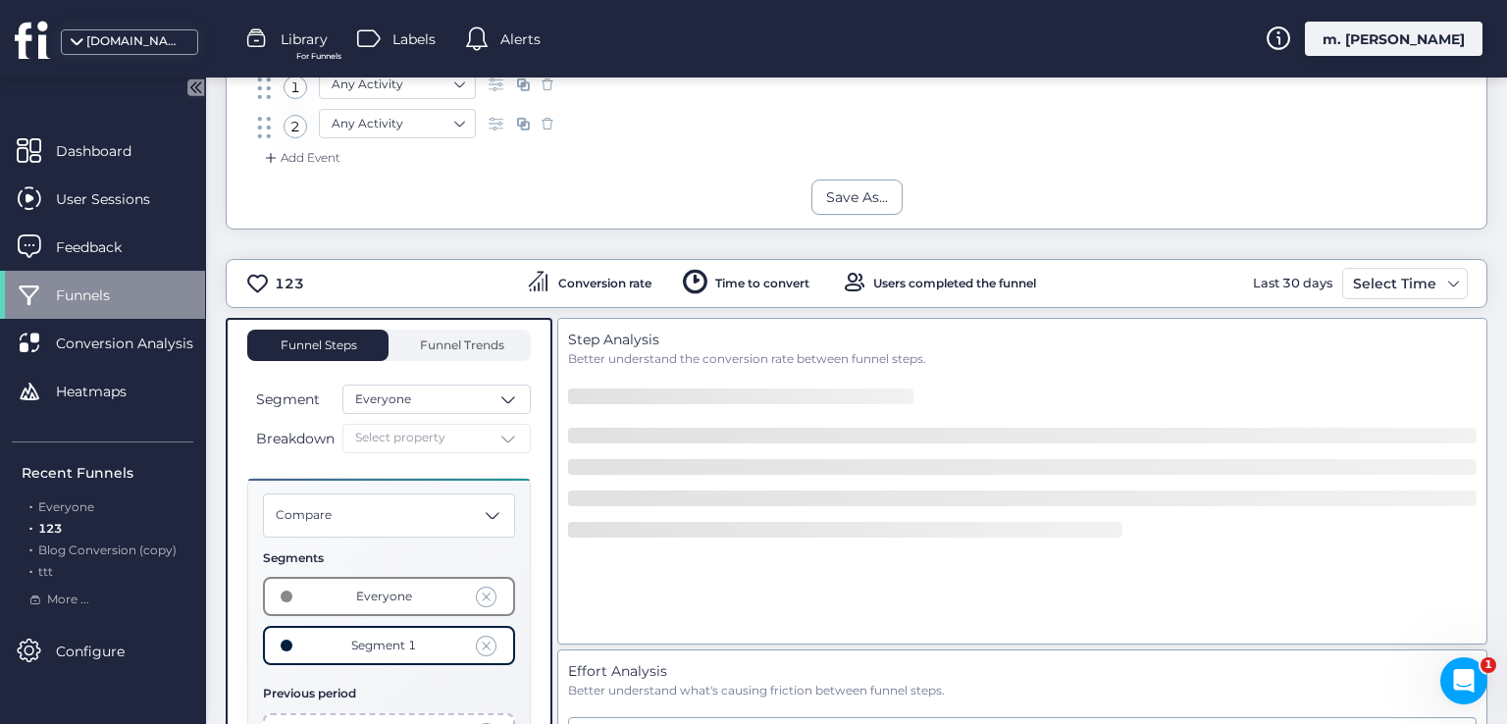
scroll to position [352, 0]
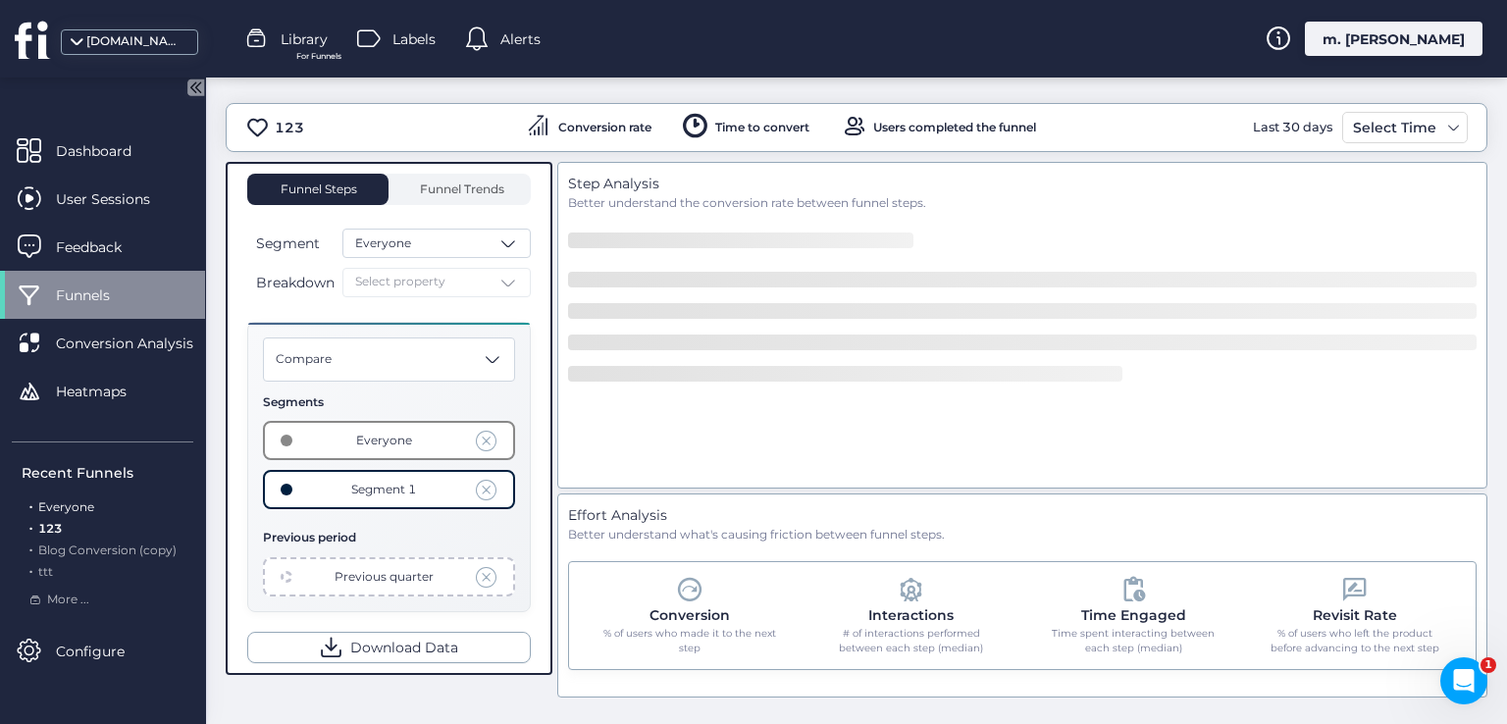
click at [59, 505] on span "Everyone" at bounding box center [66, 506] width 56 height 15
click at [1390, 46] on div "m. [PERSON_NAME]" at bounding box center [1394, 39] width 178 height 34
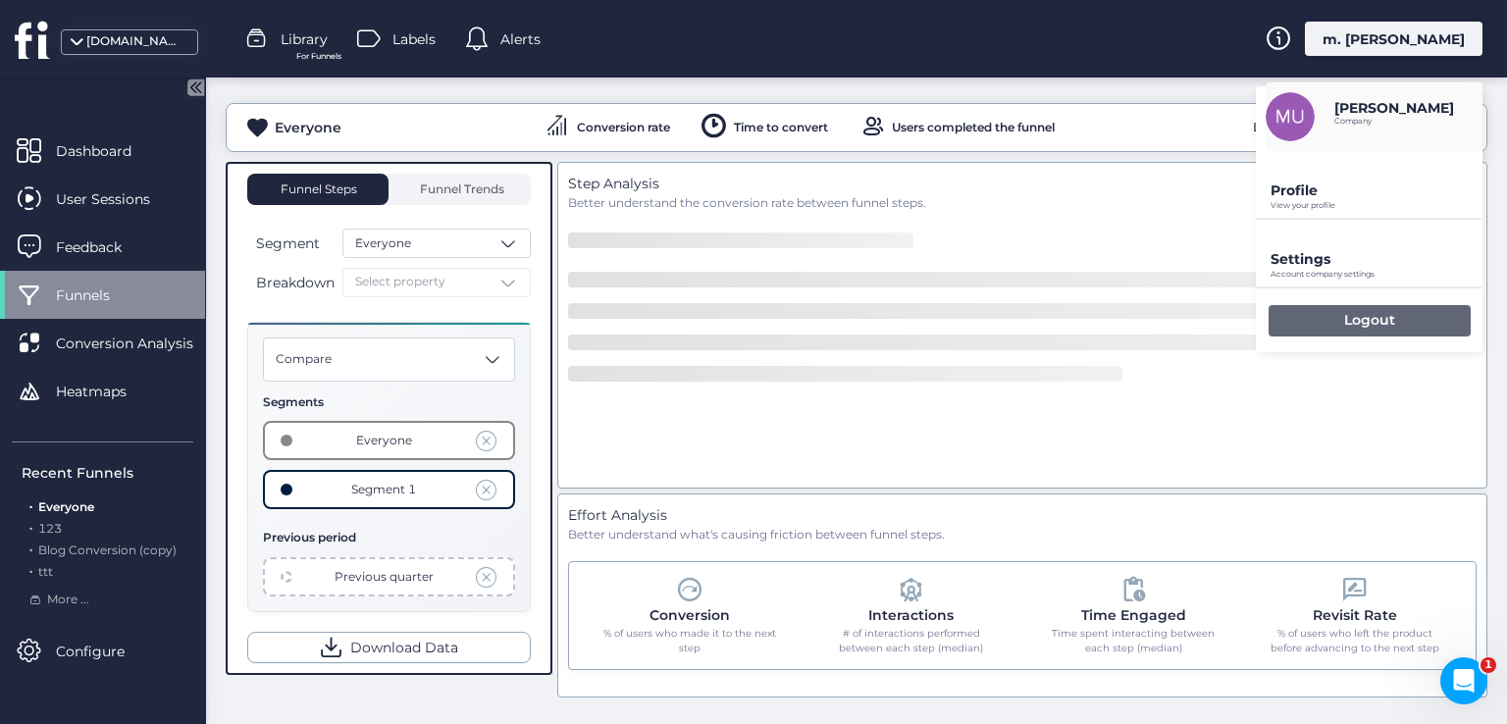
click at [1333, 320] on div "Logout" at bounding box center [1370, 320] width 202 height 31
